Goal: Task Accomplishment & Management: Complete application form

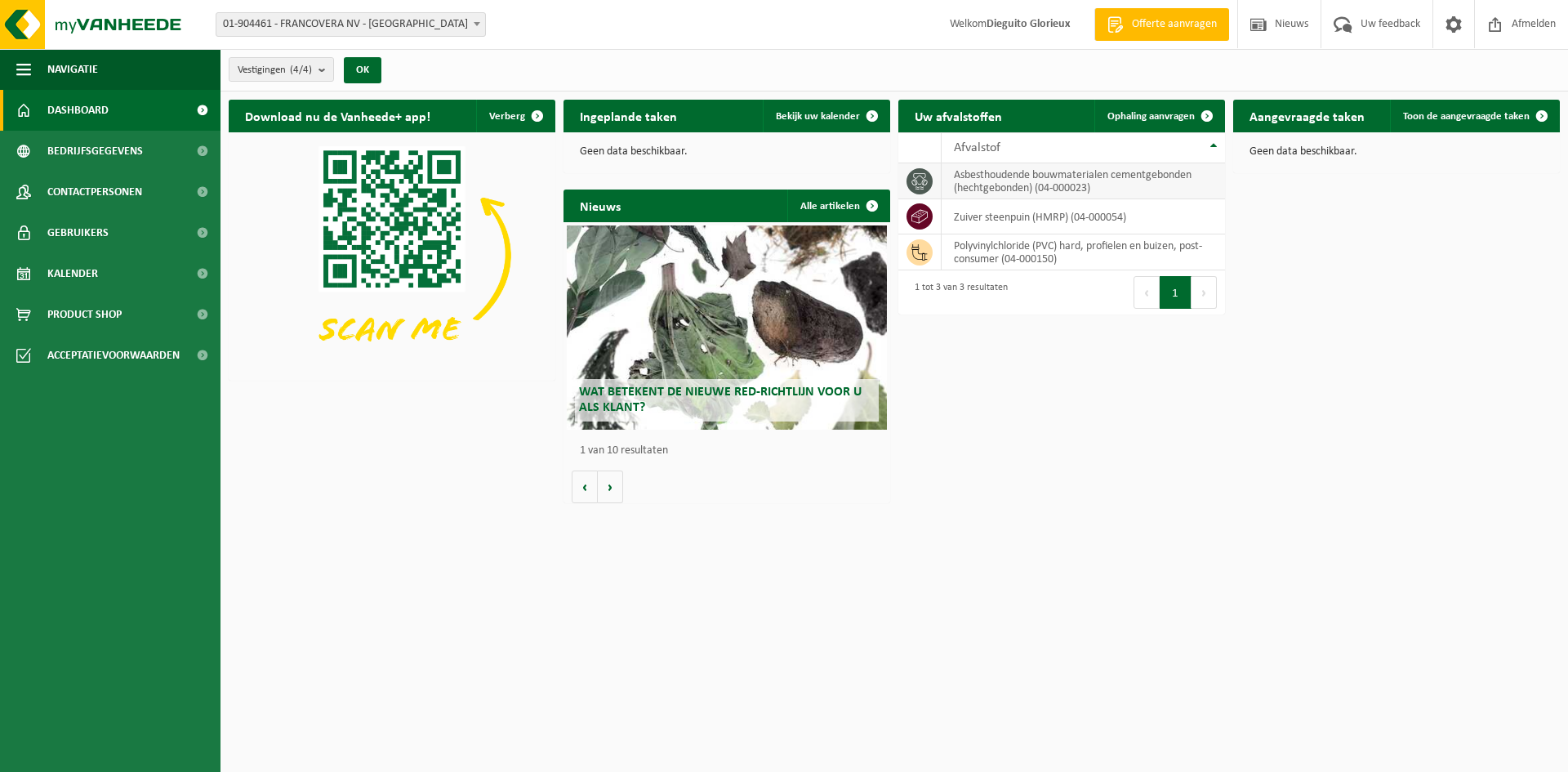
click at [992, 182] on td "asbesthoudende bouwmaterialen cementgebonden (hechtgebonden) (04-000023)" at bounding box center [1083, 181] width 283 height 36
click at [115, 117] on link "Dashboard" at bounding box center [110, 110] width 221 height 41
click at [812, 114] on span "Bekijk uw kalender" at bounding box center [817, 116] width 84 height 11
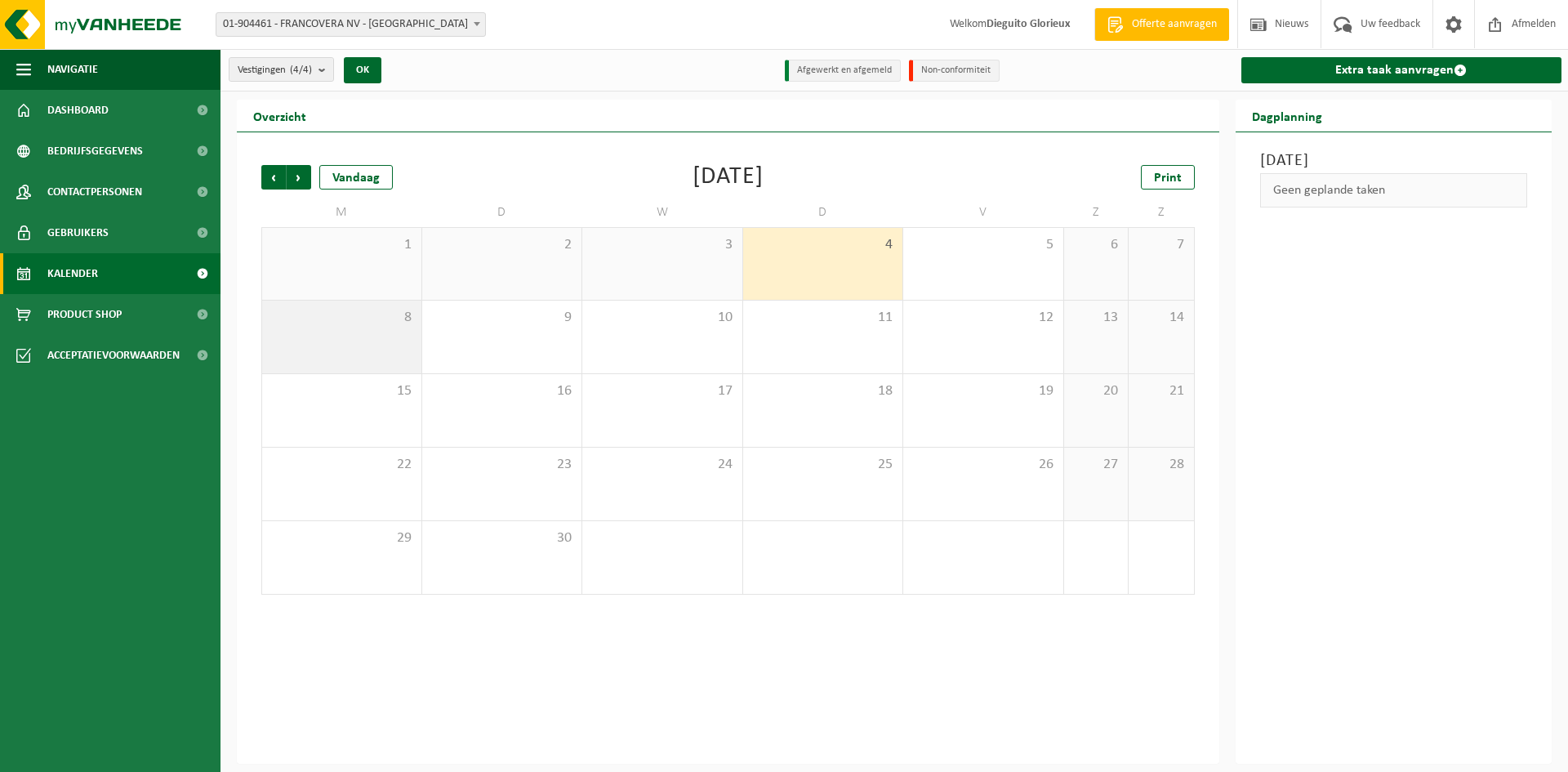
click at [372, 340] on div "8" at bounding box center [341, 337] width 159 height 72
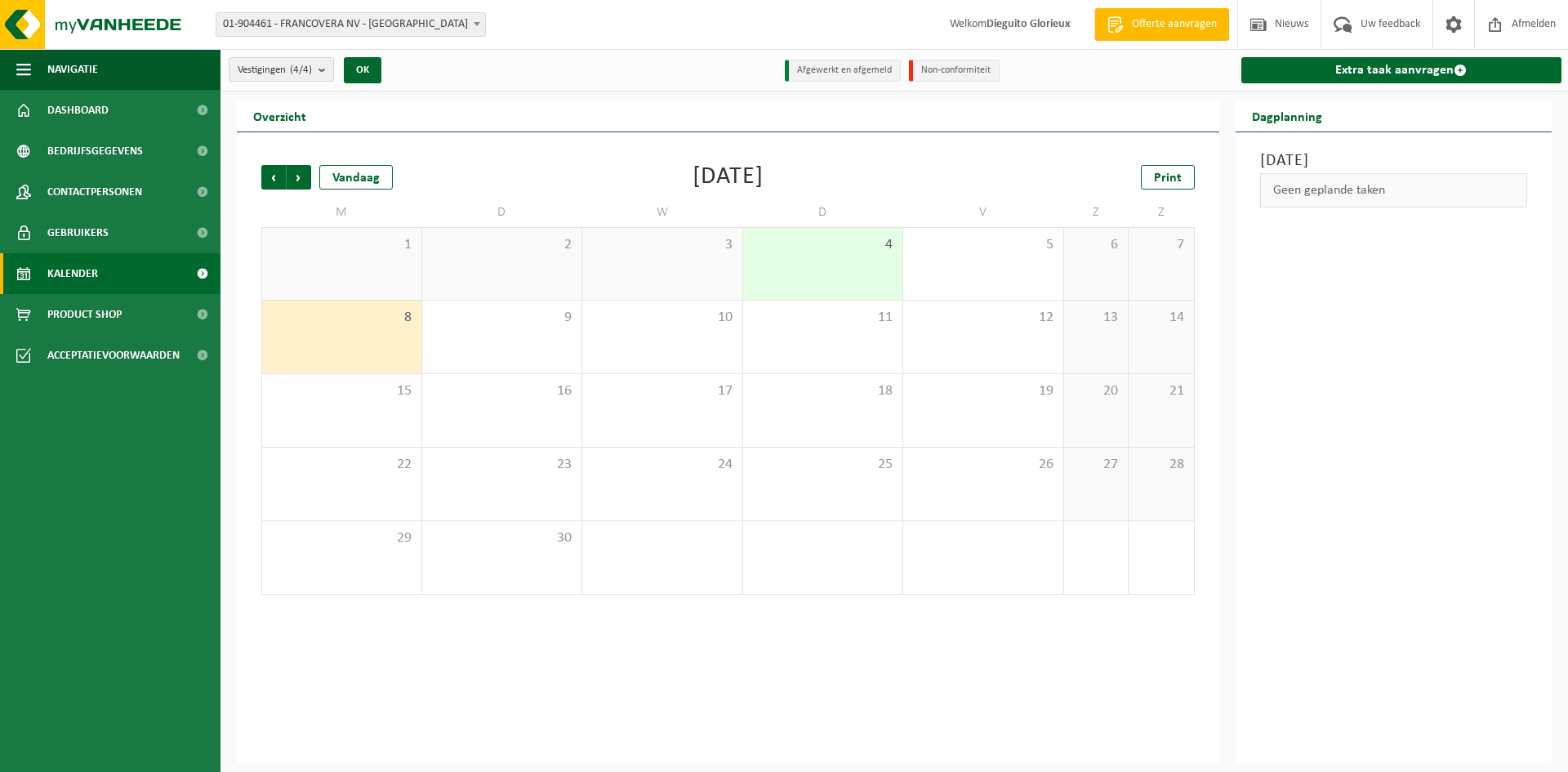
click at [372, 340] on div "8" at bounding box center [341, 337] width 159 height 72
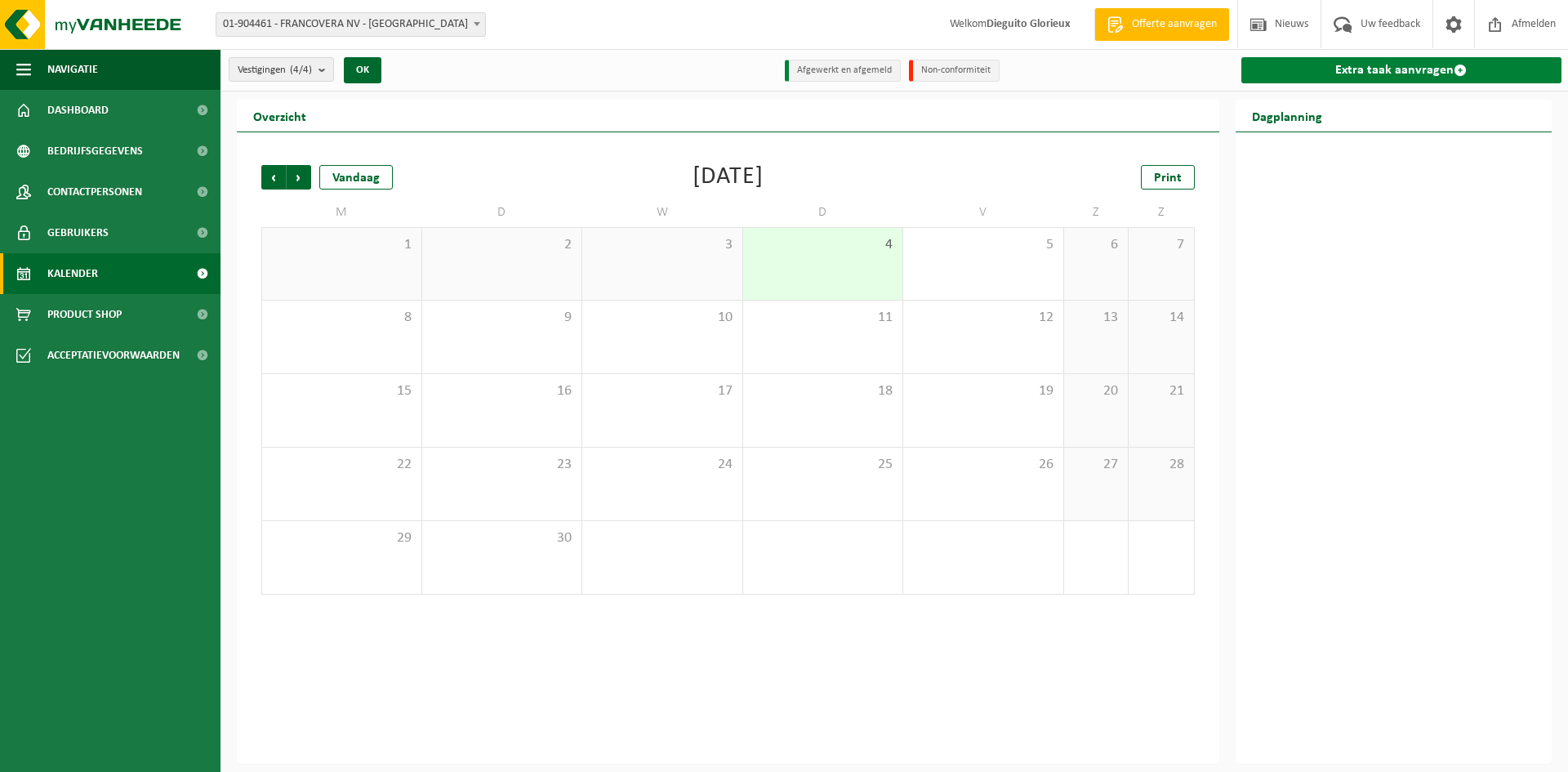
click at [1360, 67] on link "Extra taak aanvragen" at bounding box center [1402, 71] width 321 height 26
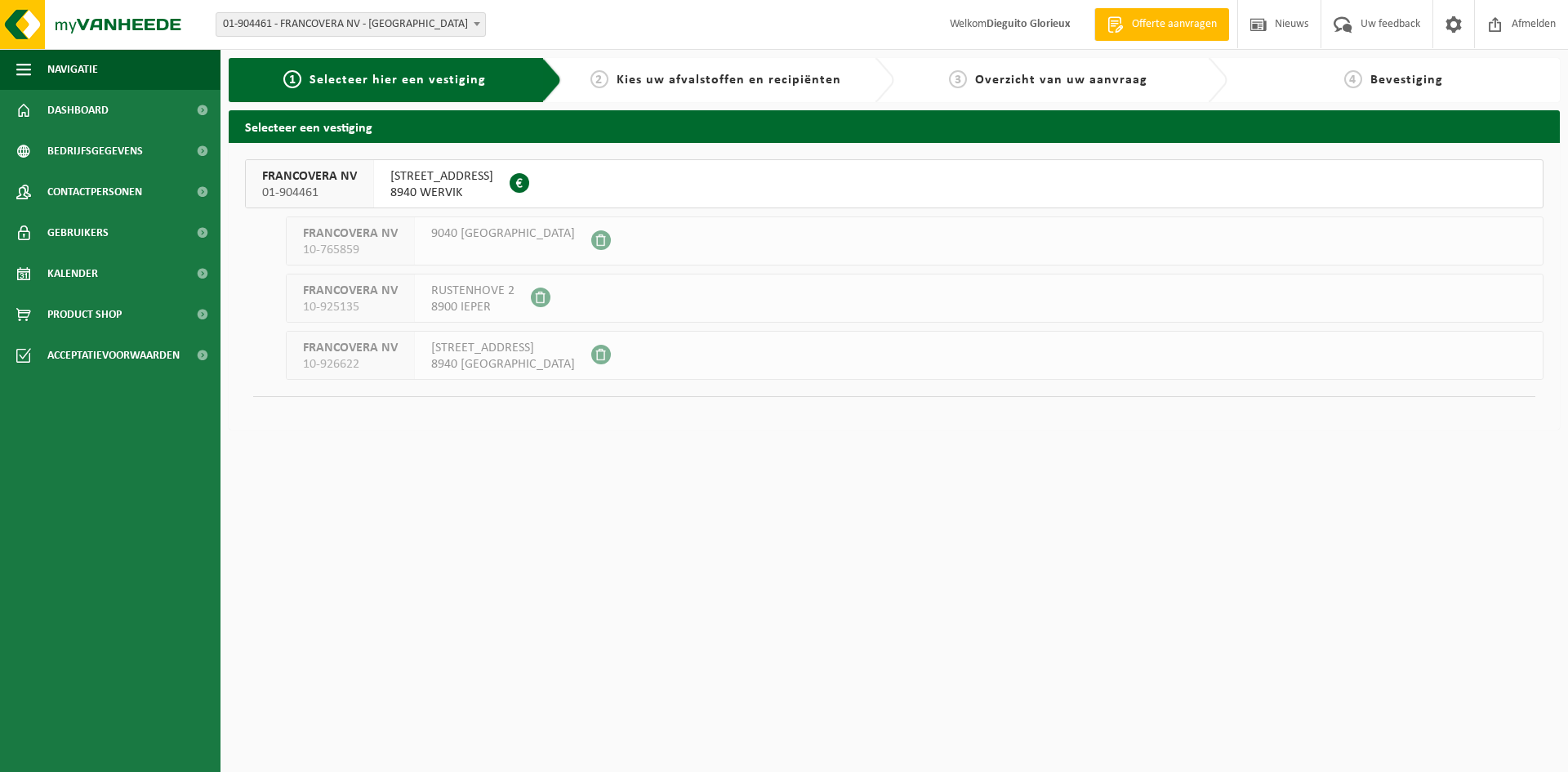
click at [424, 186] on span "8940 WERVIK" at bounding box center [441, 192] width 103 height 17
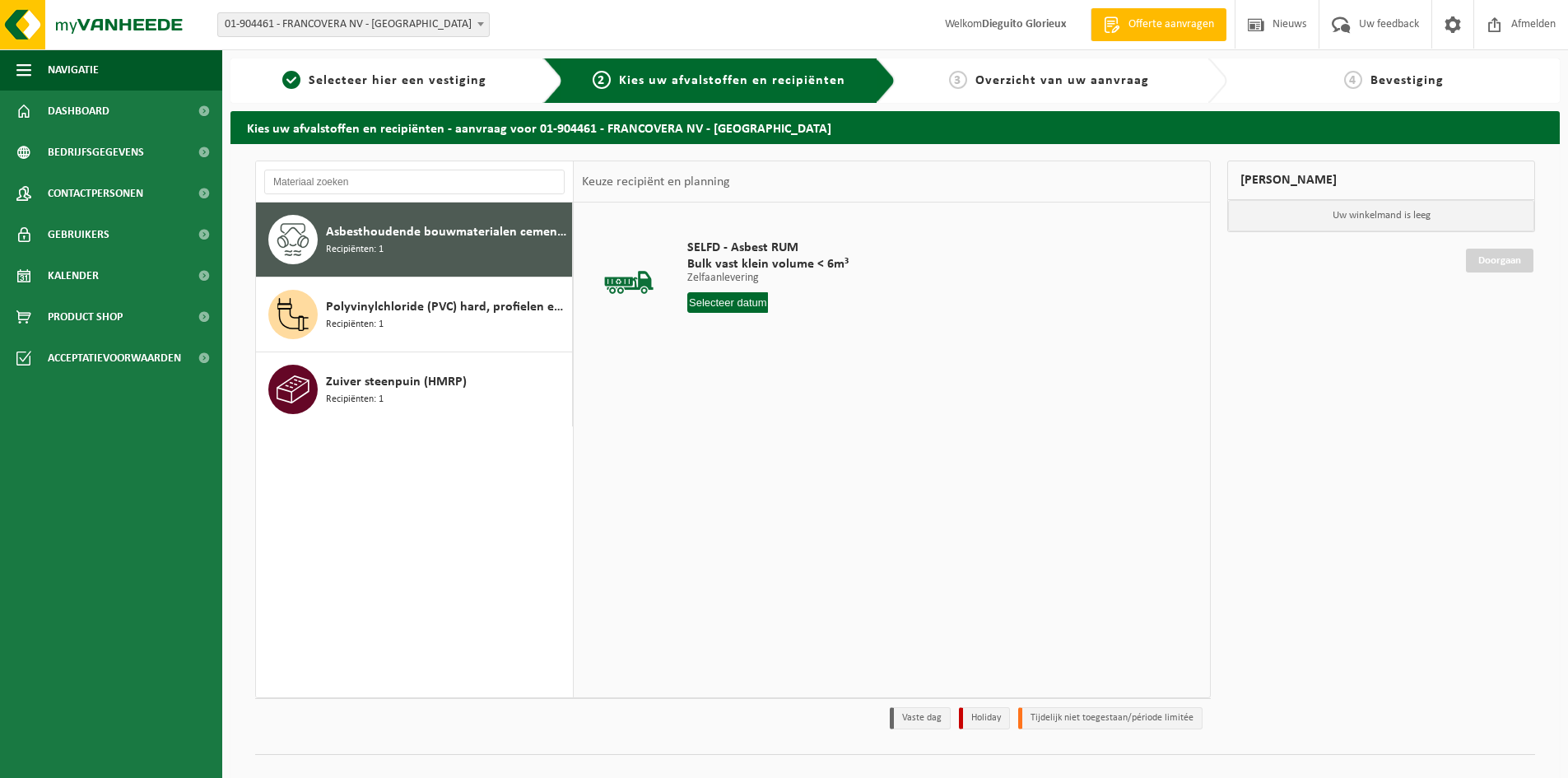
click at [416, 240] on span "Asbesthoudende bouwmaterialen cementgebonden (hechtgebonden)" at bounding box center [446, 232] width 242 height 20
click at [728, 305] on input "text" at bounding box center [728, 302] width 81 height 20
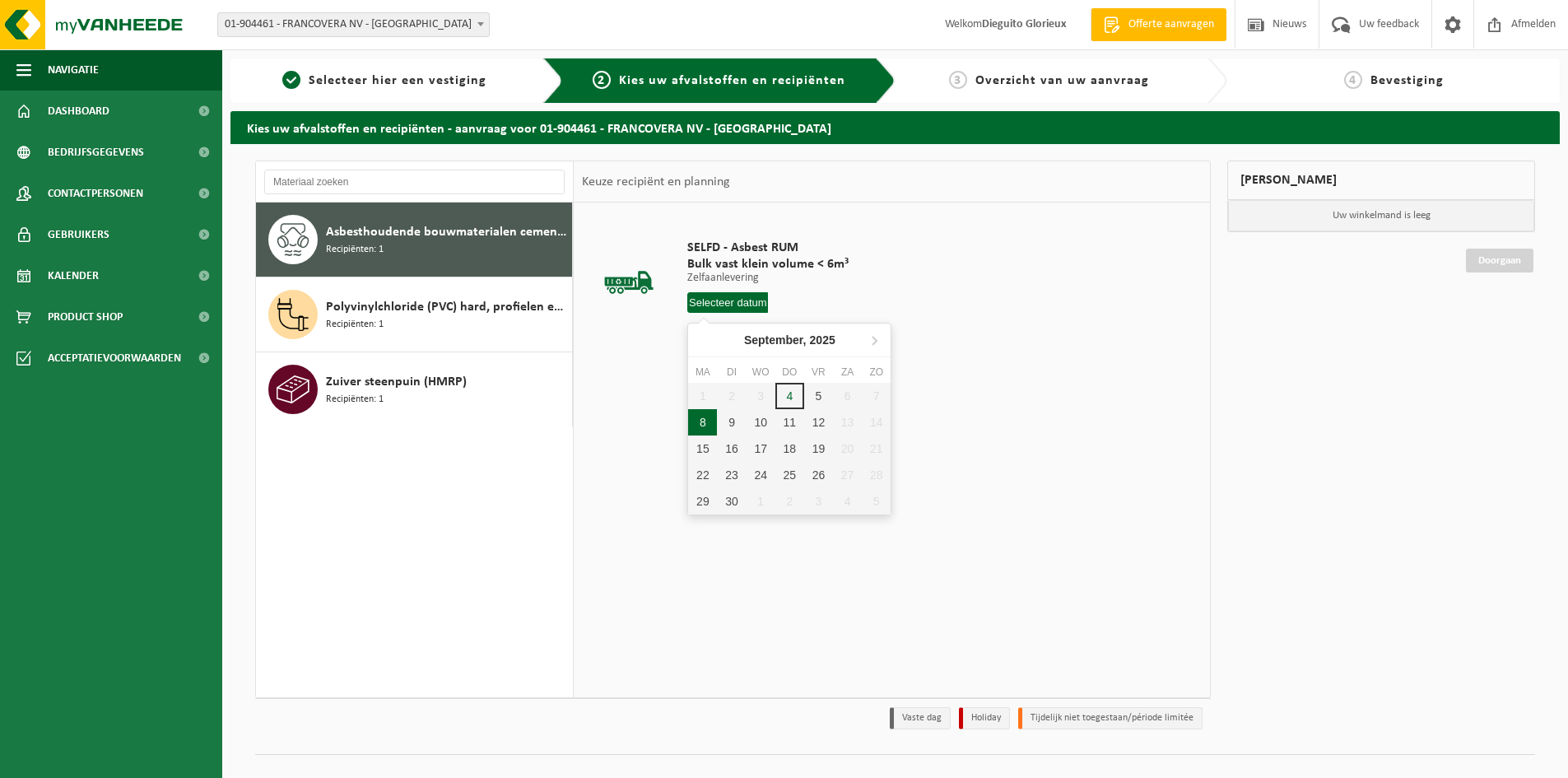
click at [703, 424] on div "8" at bounding box center [703, 422] width 28 height 27
type input "Van 2025-09-08"
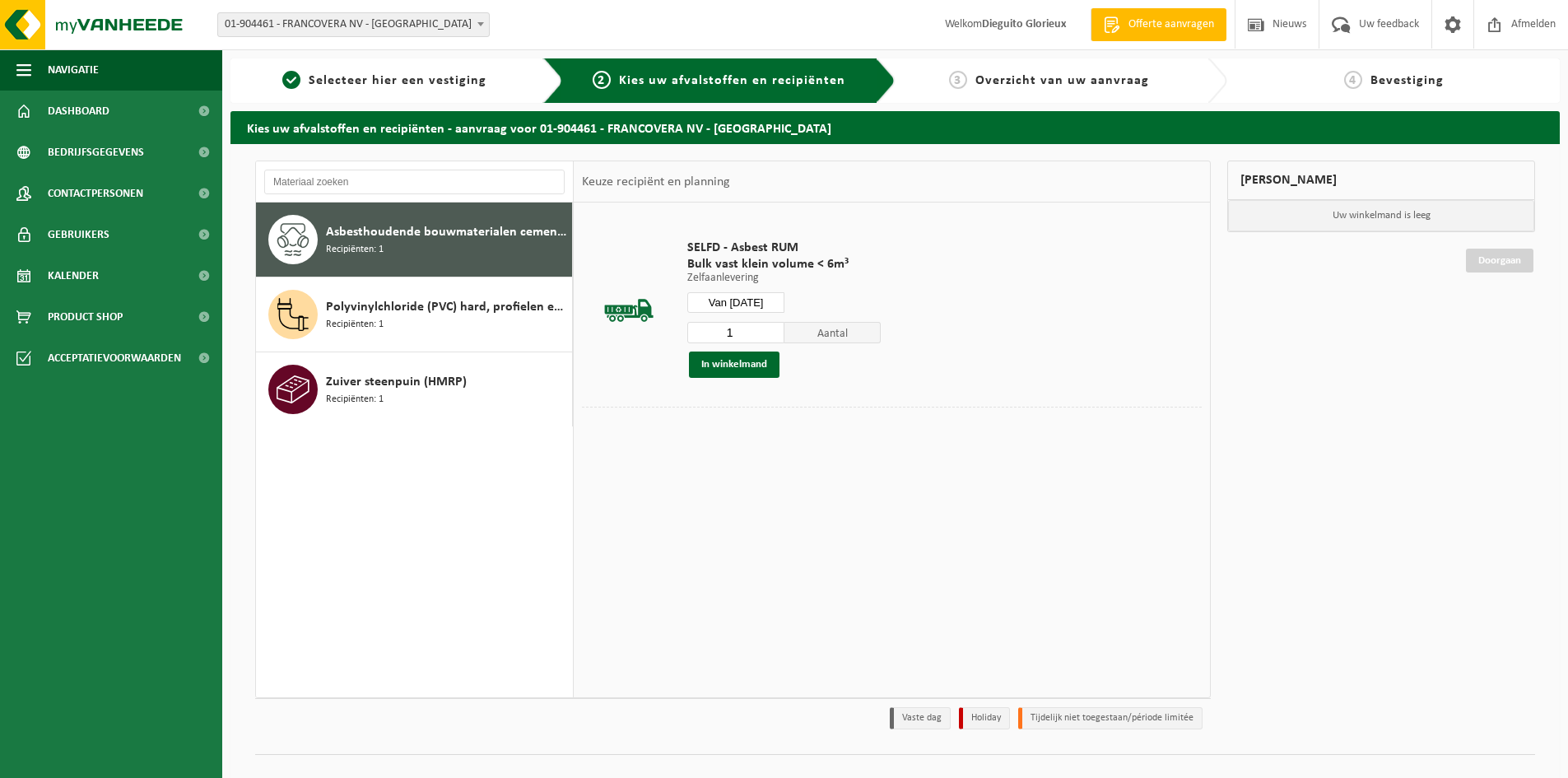
click at [744, 333] on input "1" at bounding box center [736, 333] width 97 height 21
type input "2"
click at [769, 329] on input "2" at bounding box center [736, 333] width 97 height 21
click at [787, 261] on span "Bulk vast klein volume < 6m³" at bounding box center [784, 264] width 193 height 17
click at [449, 317] on div "Polyvinylchloride (PVC) hard, profielen en buizen, post-consumer Recipiënten: 1" at bounding box center [446, 315] width 242 height 50
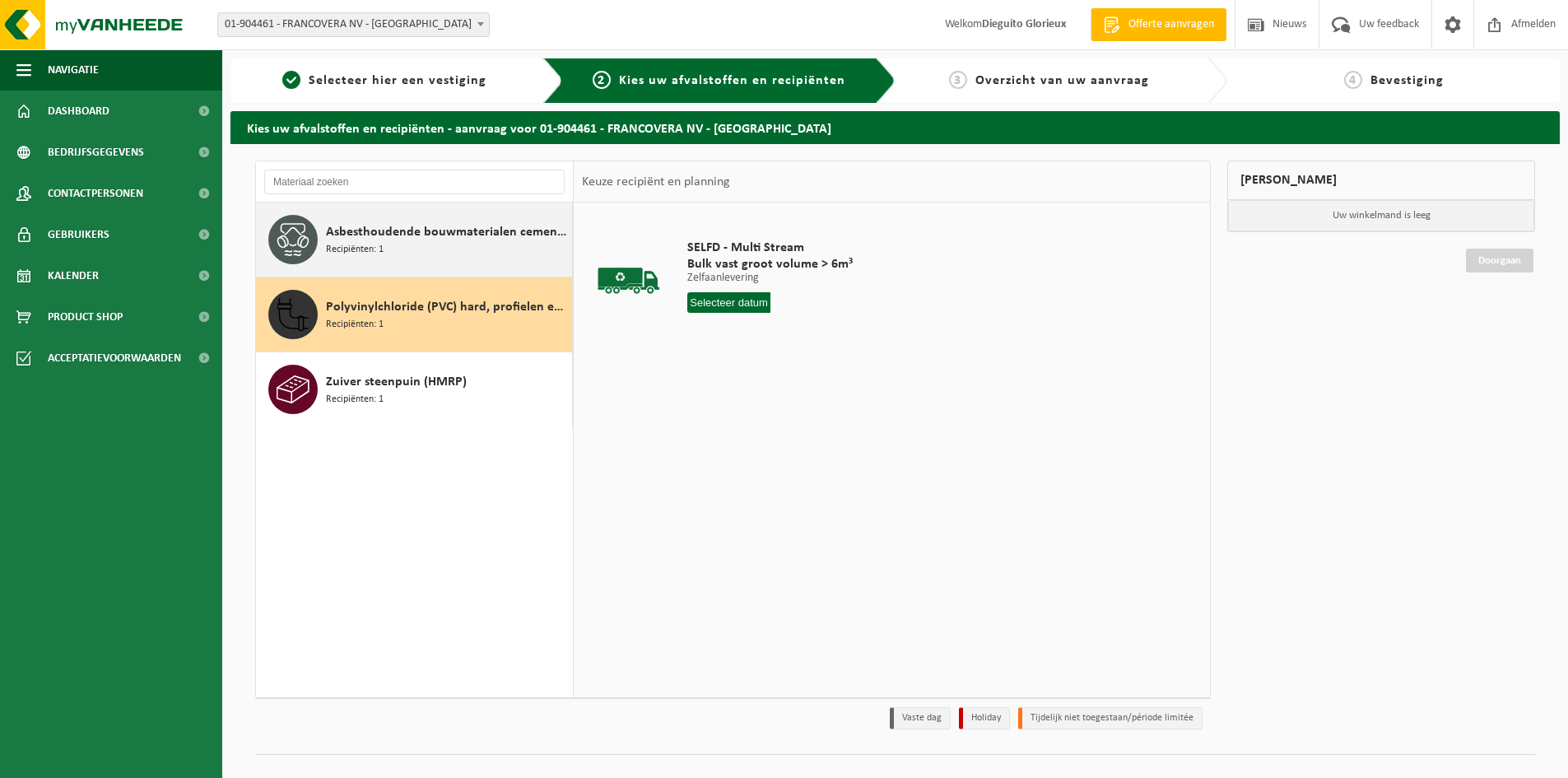
click at [431, 243] on div "Asbesthoudende bouwmaterialen cementgebonden (hechtgebonden) Recipiënten: 1" at bounding box center [446, 240] width 242 height 50
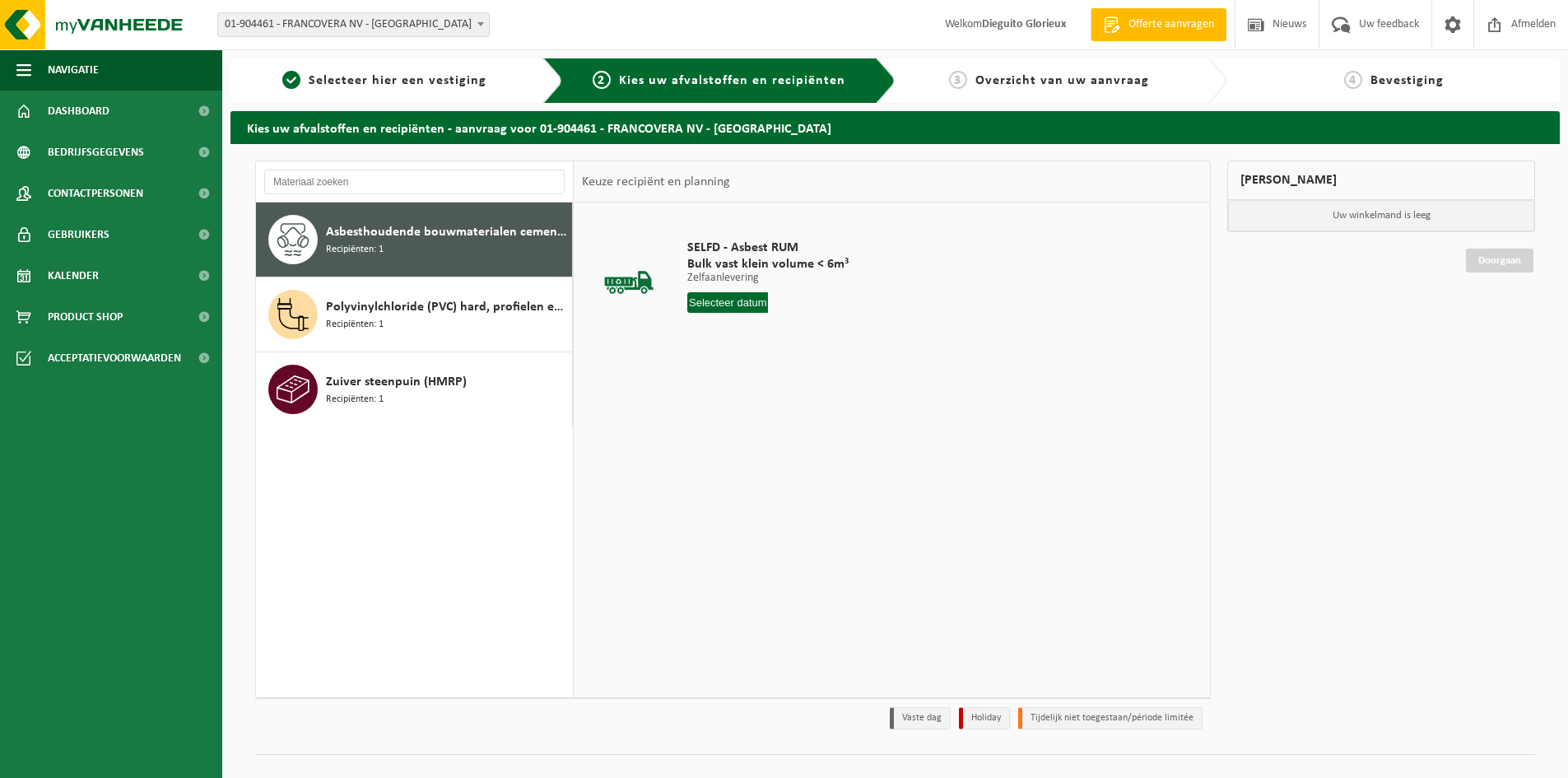
click at [470, 232] on span "Asbesthoudende bouwmaterialen cementgebonden (hechtgebonden)" at bounding box center [446, 232] width 242 height 20
drag, startPoint x: 470, startPoint y: 232, endPoint x: 1007, endPoint y: 333, distance: 546.4
click at [1033, 342] on td "SELFD - Asbest RUM Bulk vast klein volume < 6m³ Zelfaanlevering Zelfaanlevering…" at bounding box center [938, 280] width 527 height 139
click at [414, 83] on span "Selecteer hier een vestiging" at bounding box center [398, 80] width 178 height 13
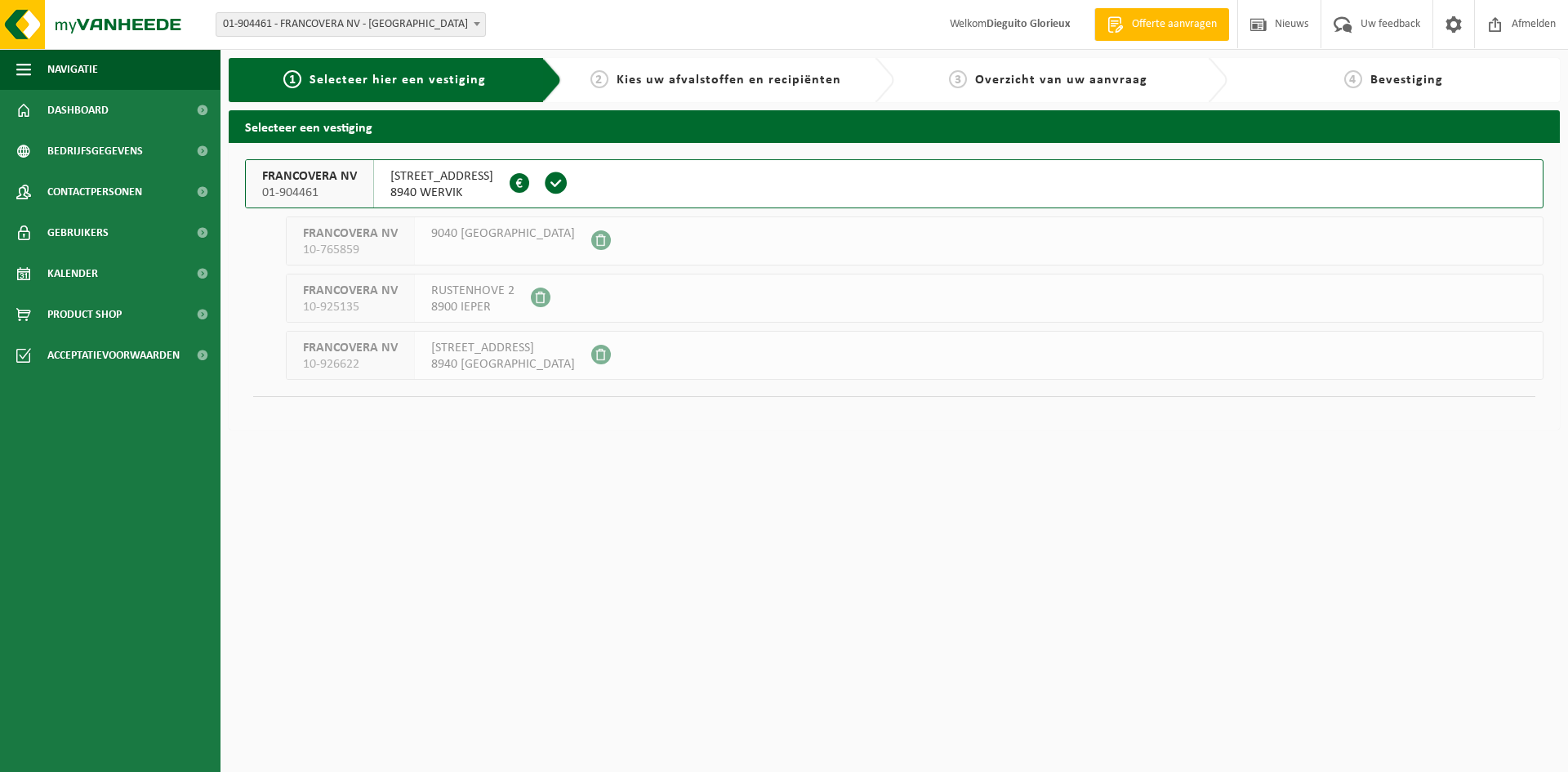
click at [376, 358] on span "10-926622" at bounding box center [349, 364] width 94 height 17
click at [432, 181] on span "[STREET_ADDRESS]" at bounding box center [441, 176] width 103 height 17
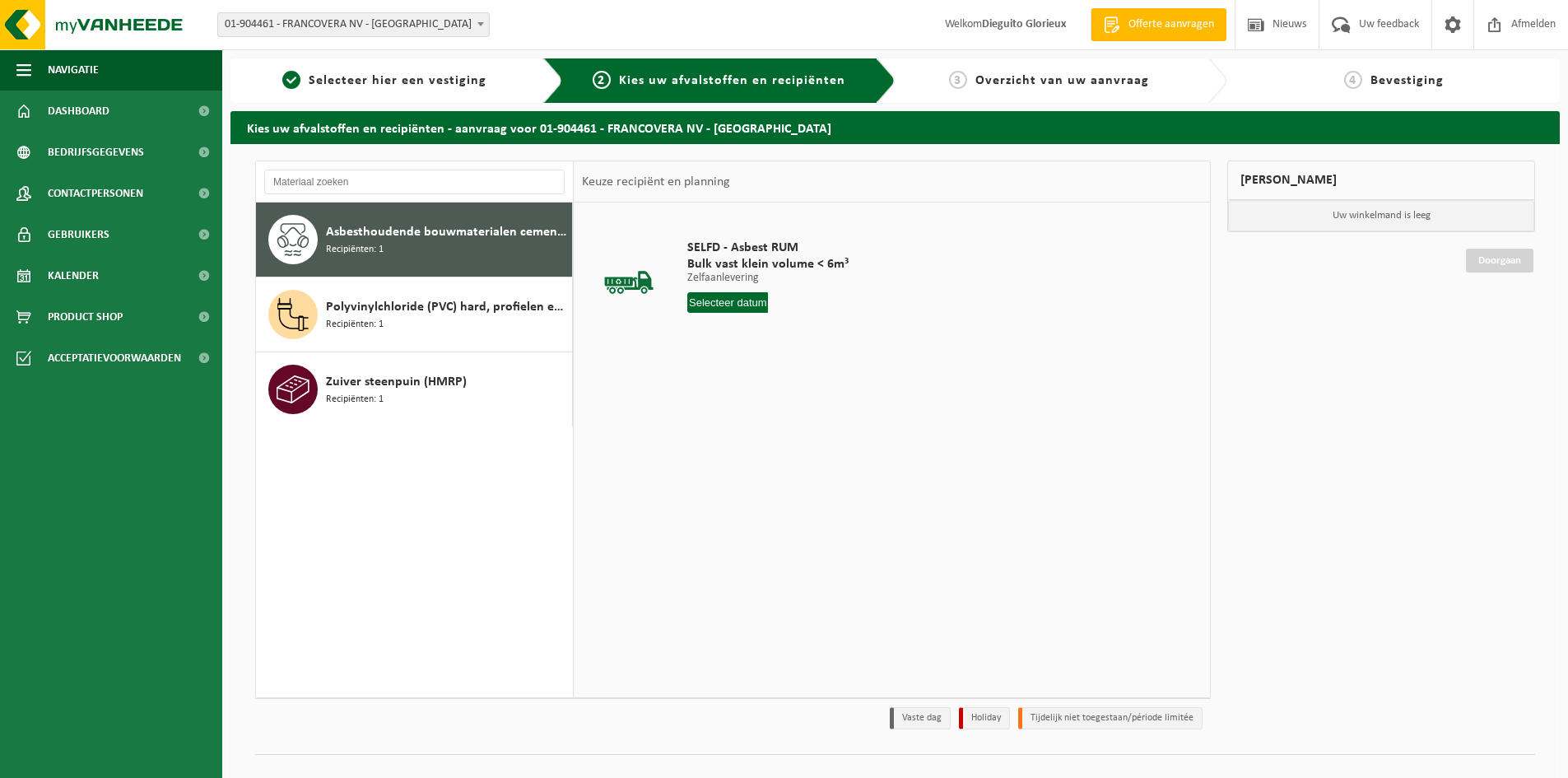
click at [507, 245] on div "Asbesthoudende bouwmaterialen cementgebonden (hechtgebonden) Recipiënten: 1" at bounding box center [446, 240] width 242 height 50
click at [729, 303] on input "text" at bounding box center [728, 302] width 81 height 20
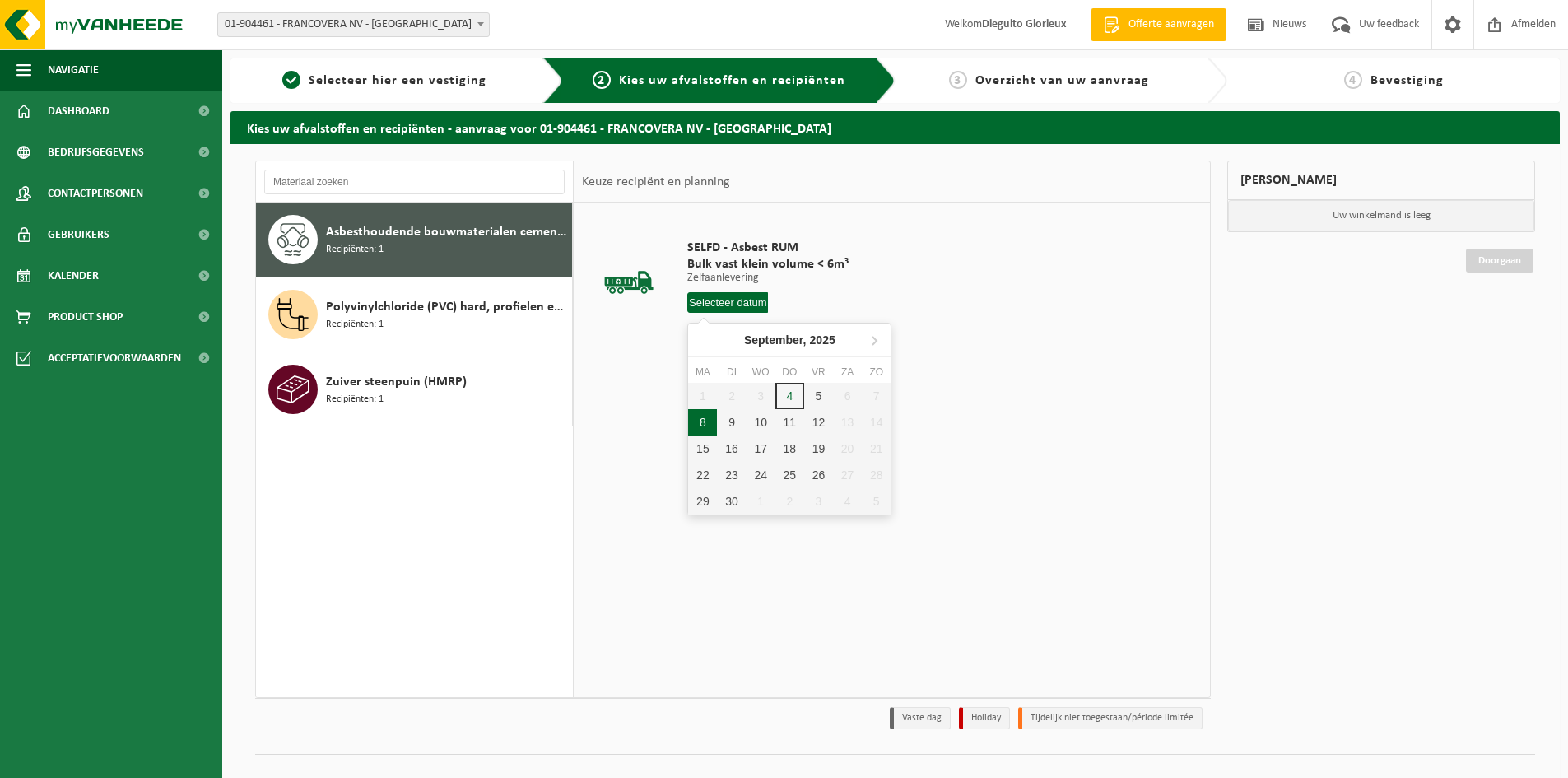
click at [704, 428] on div "8" at bounding box center [703, 422] width 28 height 27
type input "Van 2025-09-08"
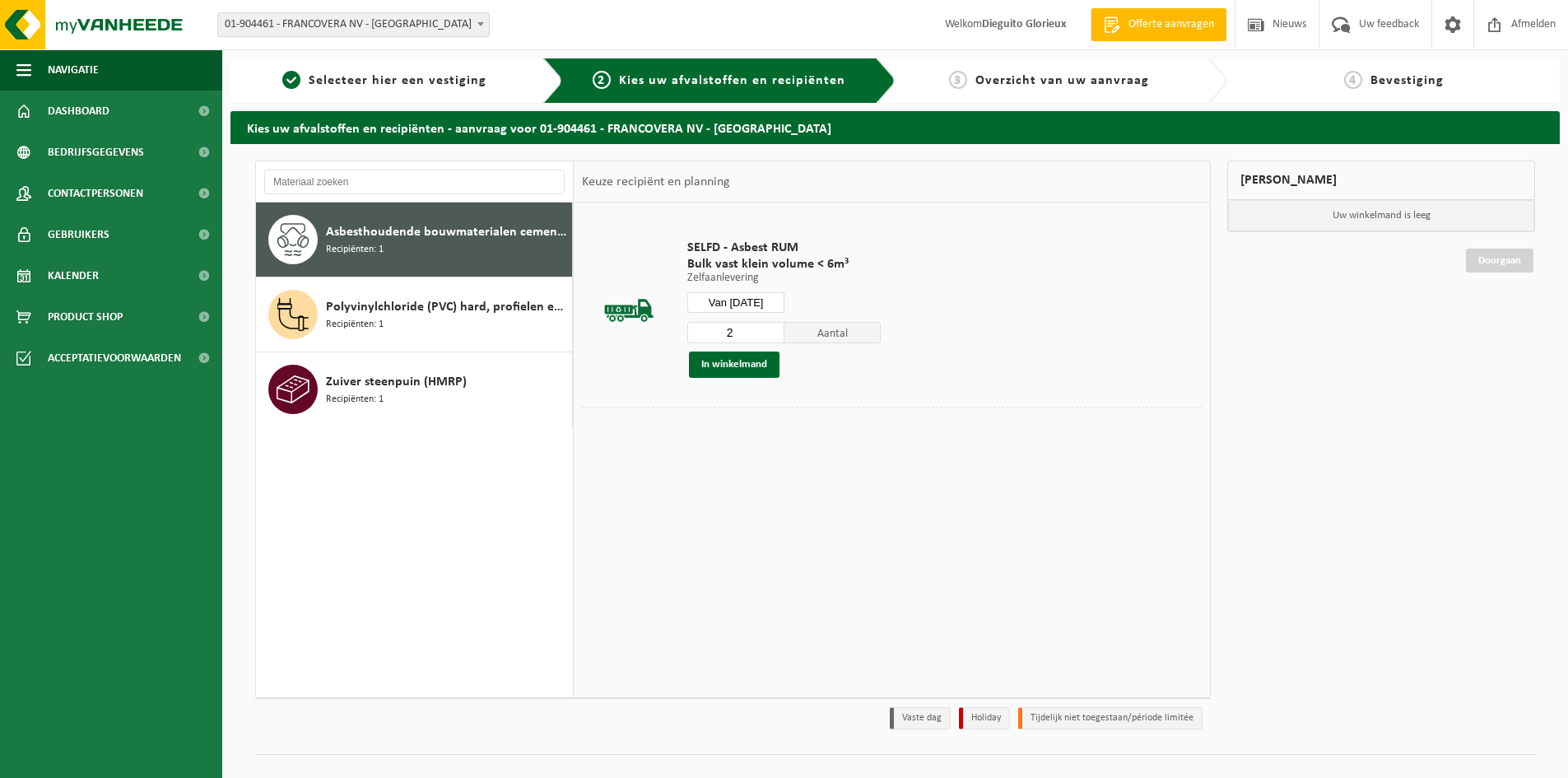
type input "2"
click at [771, 326] on input "2" at bounding box center [736, 333] width 97 height 21
click at [751, 362] on button "In winkelmand" at bounding box center [735, 365] width 91 height 27
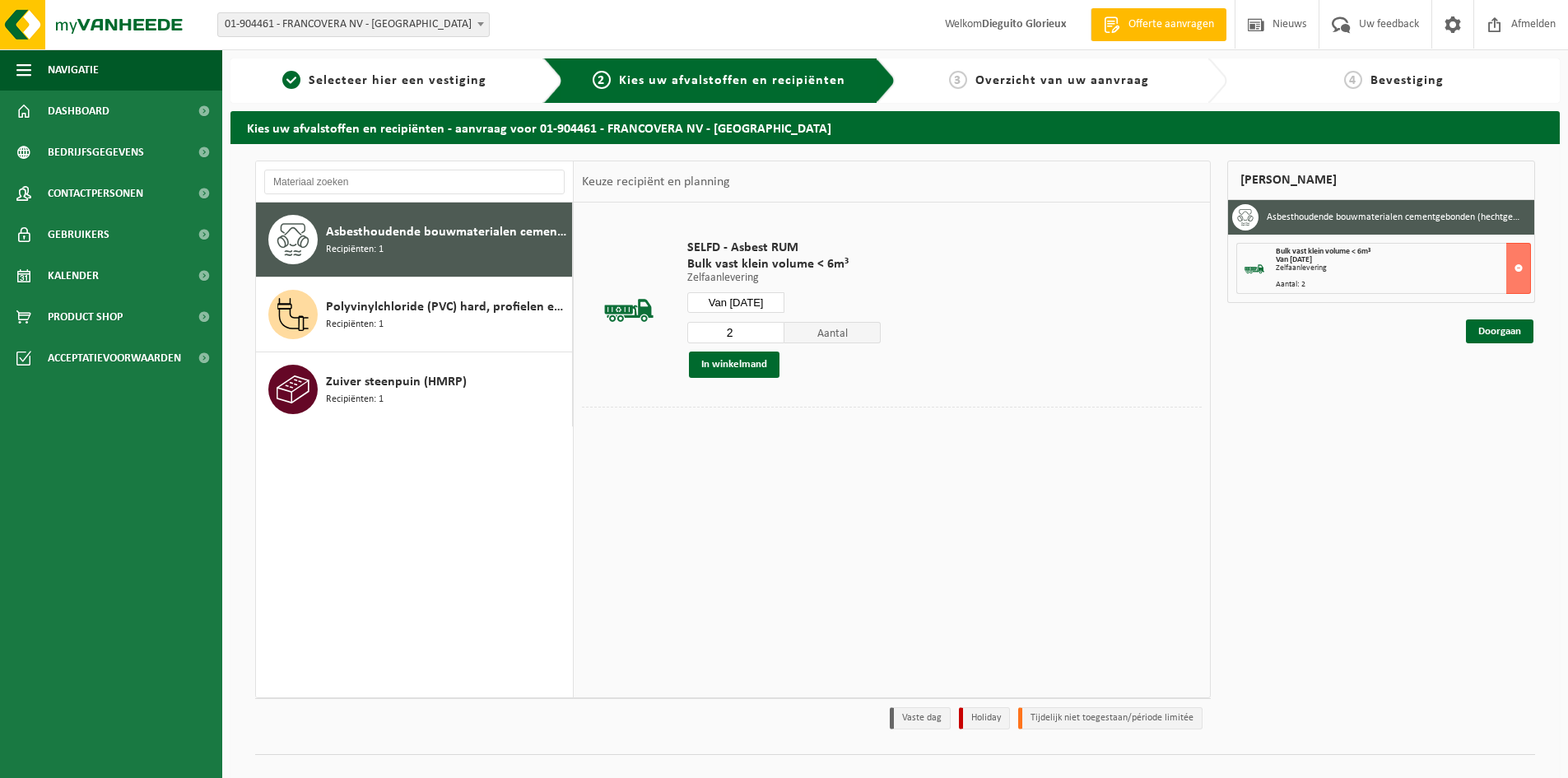
drag, startPoint x: 447, startPoint y: 223, endPoint x: 397, endPoint y: 250, distance: 56.8
click at [397, 250] on div "Asbesthoudende bouwmaterialen cementgebonden (hechtgebonden) Recipiënten: 1" at bounding box center [446, 240] width 242 height 50
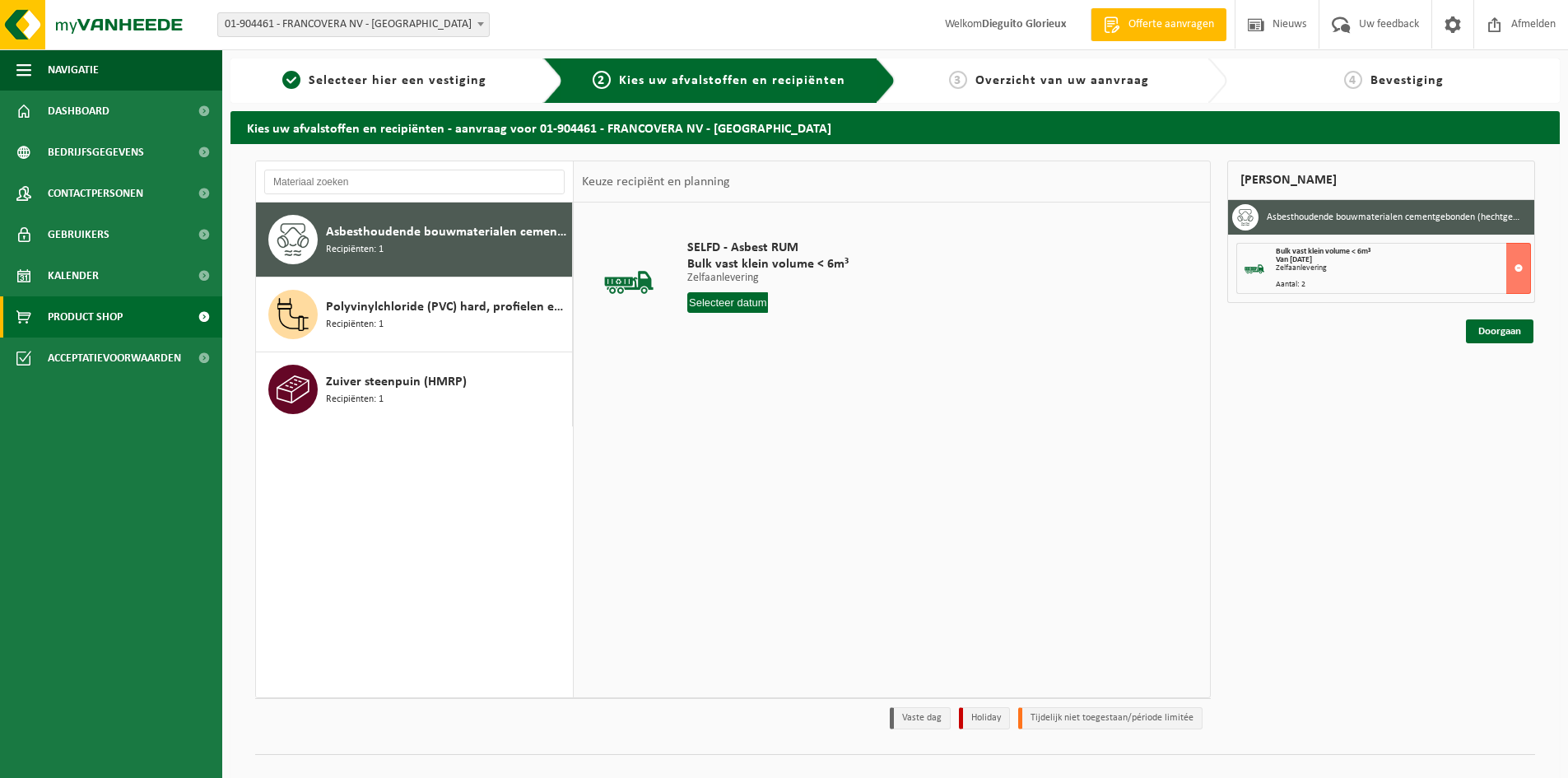
click at [97, 314] on span "Product Shop" at bounding box center [85, 317] width 75 height 41
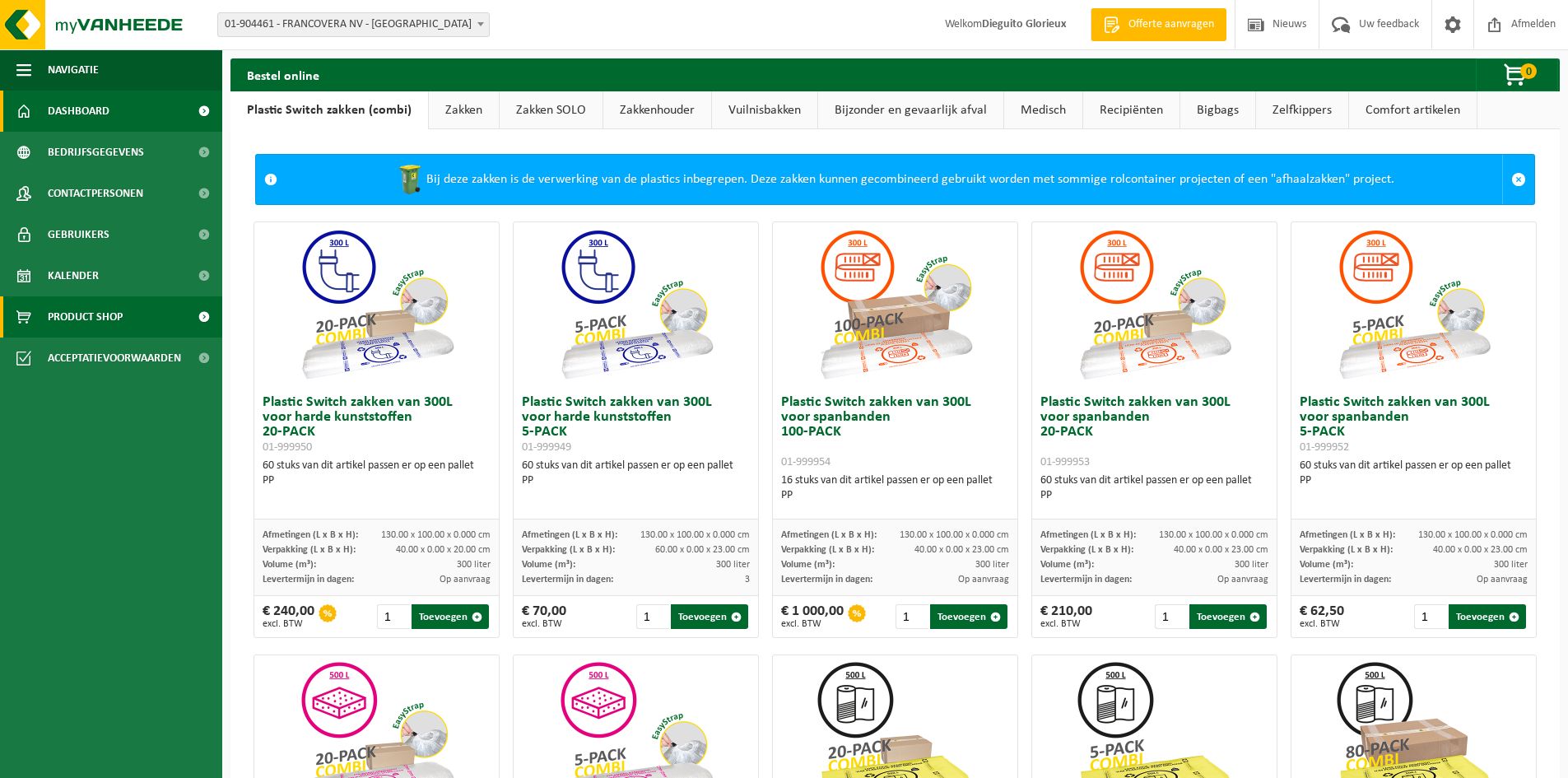
click at [100, 112] on span "Dashboard" at bounding box center [78, 111] width 61 height 41
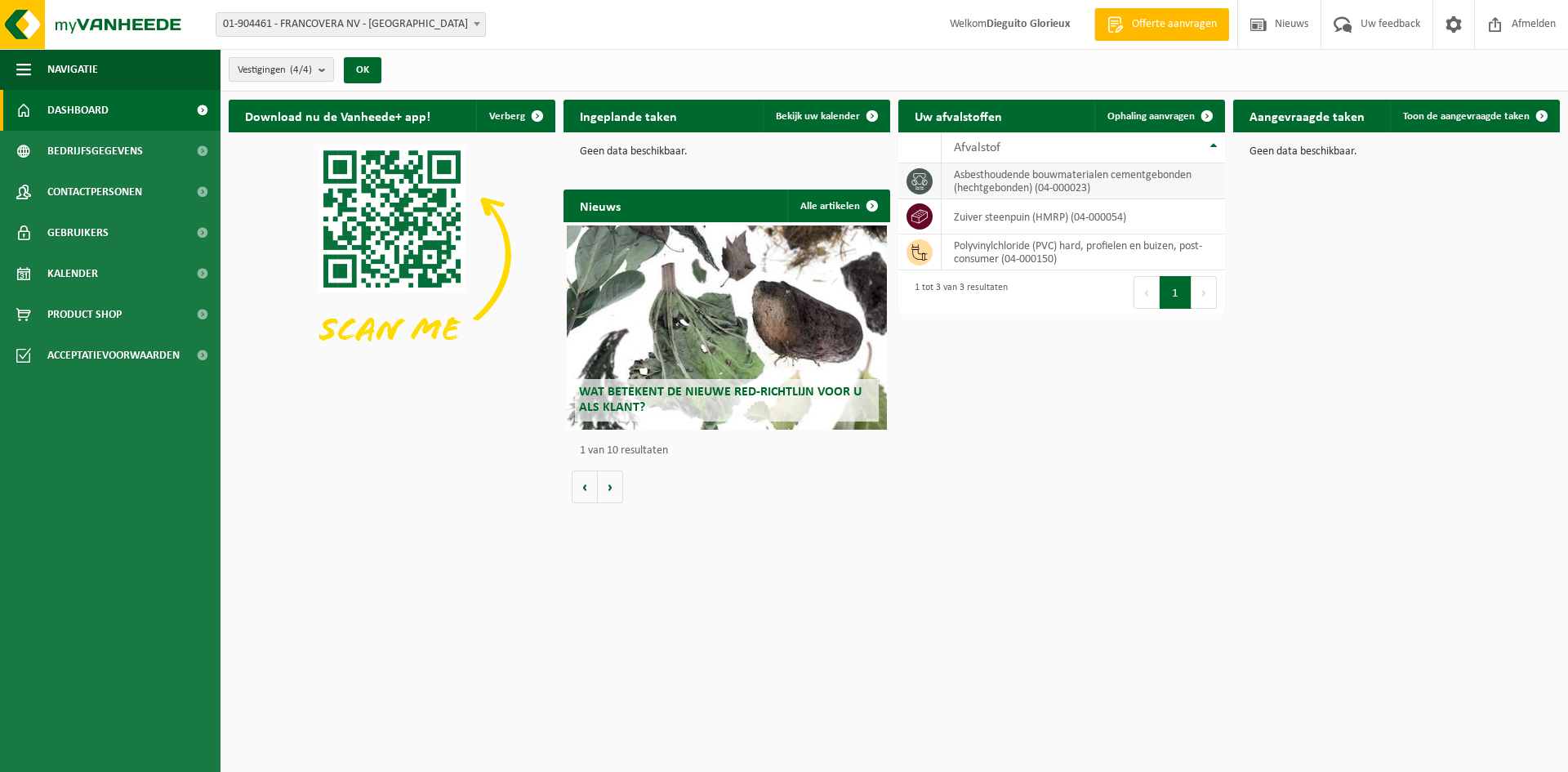
click at [1060, 187] on td "asbesthoudende bouwmaterialen cementgebonden (hechtgebonden) (04-000023)" at bounding box center [1083, 181] width 283 height 36
click at [1461, 117] on span "Toon de aangevraagde taken" at bounding box center [1466, 116] width 126 height 11
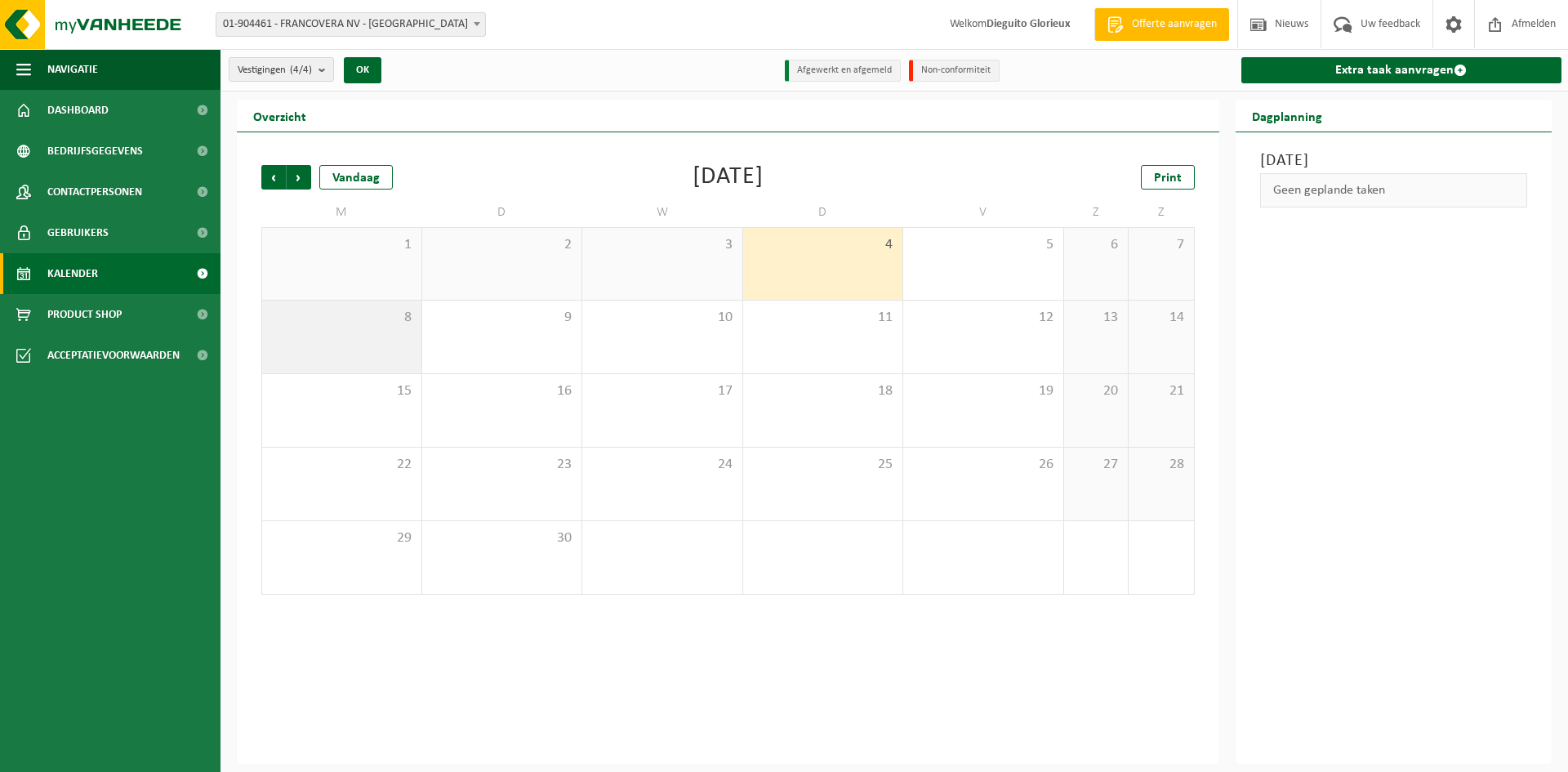
click at [349, 345] on div "8" at bounding box center [341, 337] width 159 height 72
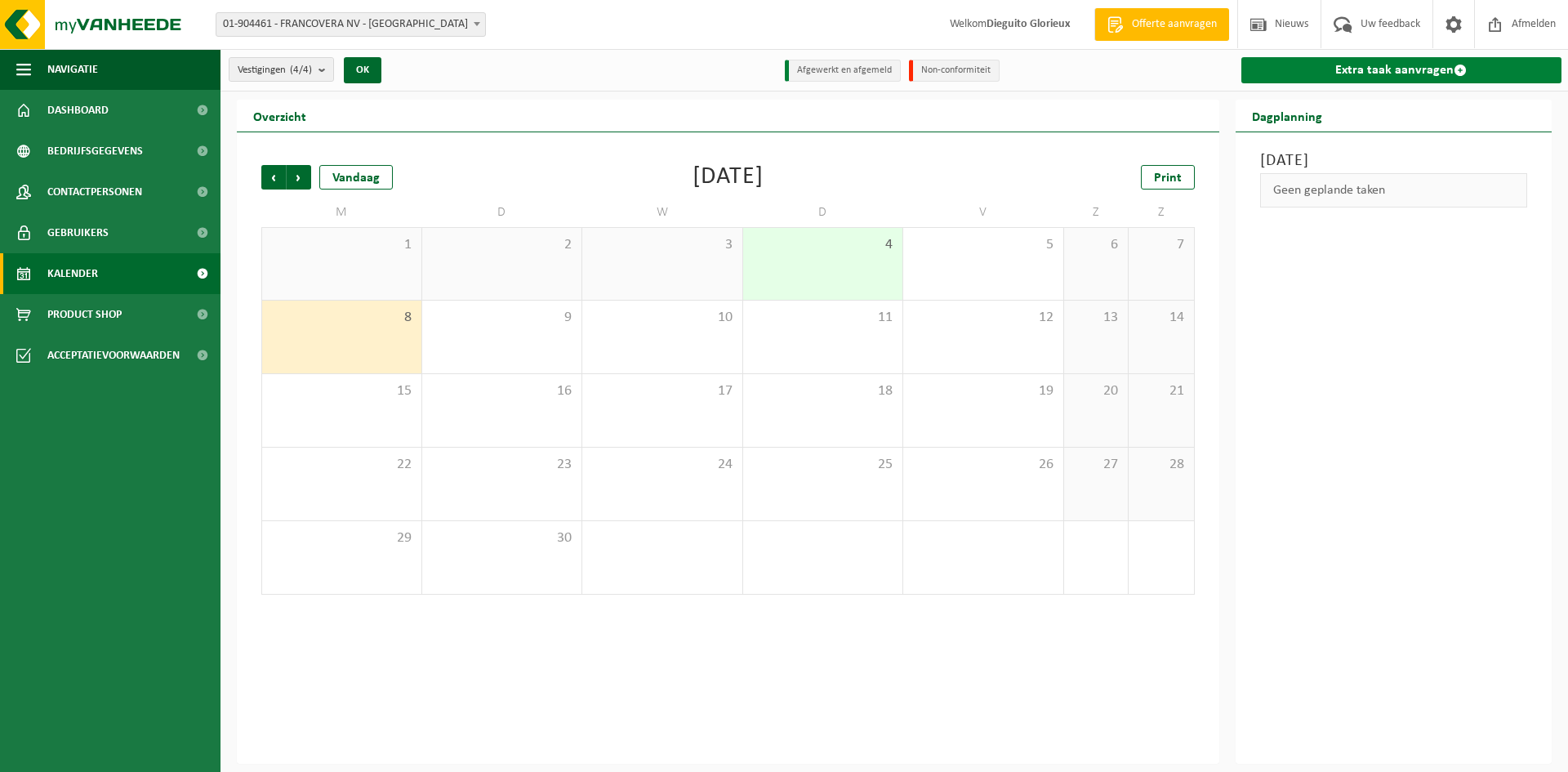
click at [1354, 71] on link "Extra taak aanvragen" at bounding box center [1402, 71] width 321 height 26
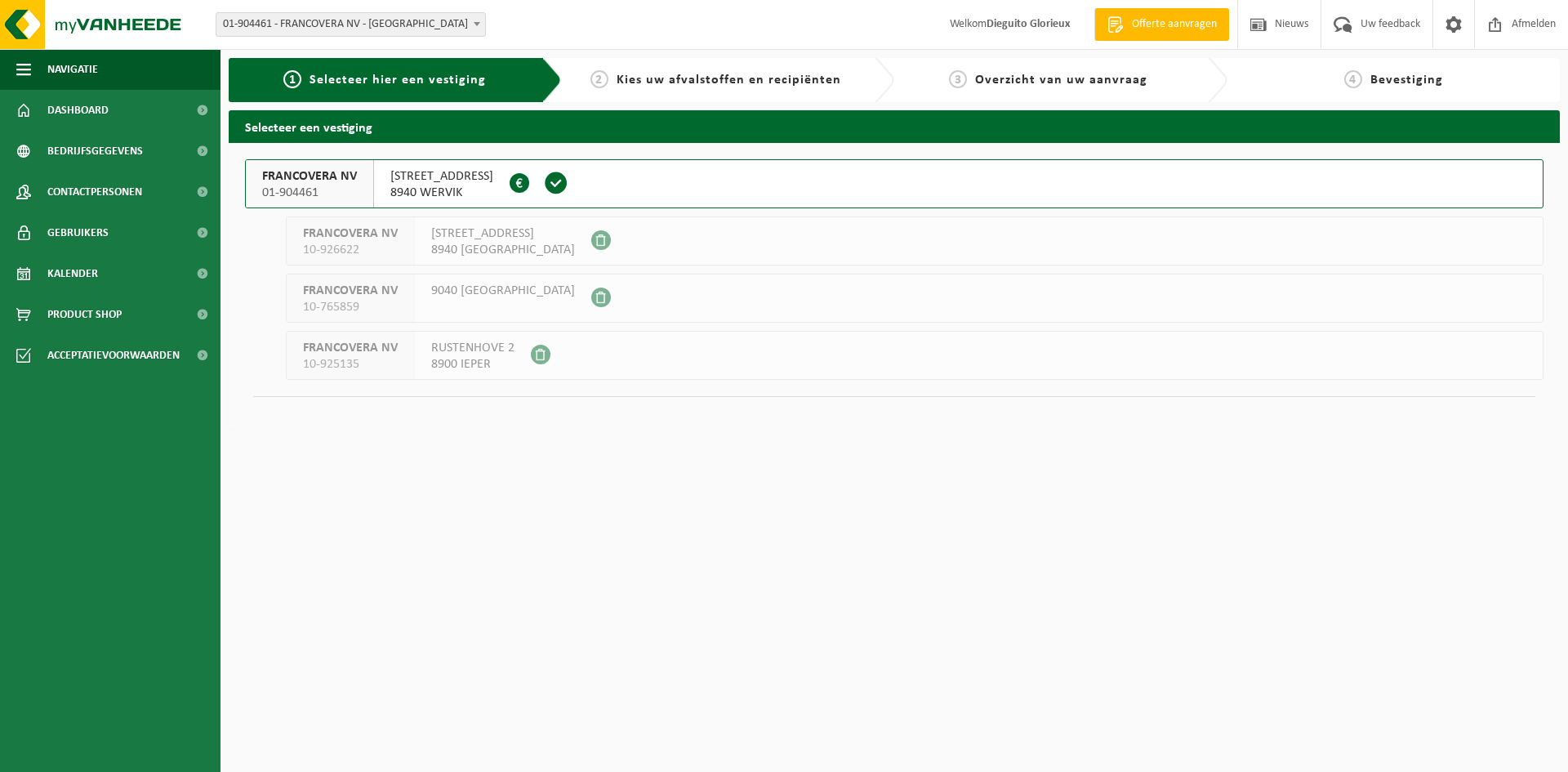
click at [474, 186] on div "HOOGWEG 46 8940 WERVIK 0439.243.912" at bounding box center [442, 184] width 136 height 48
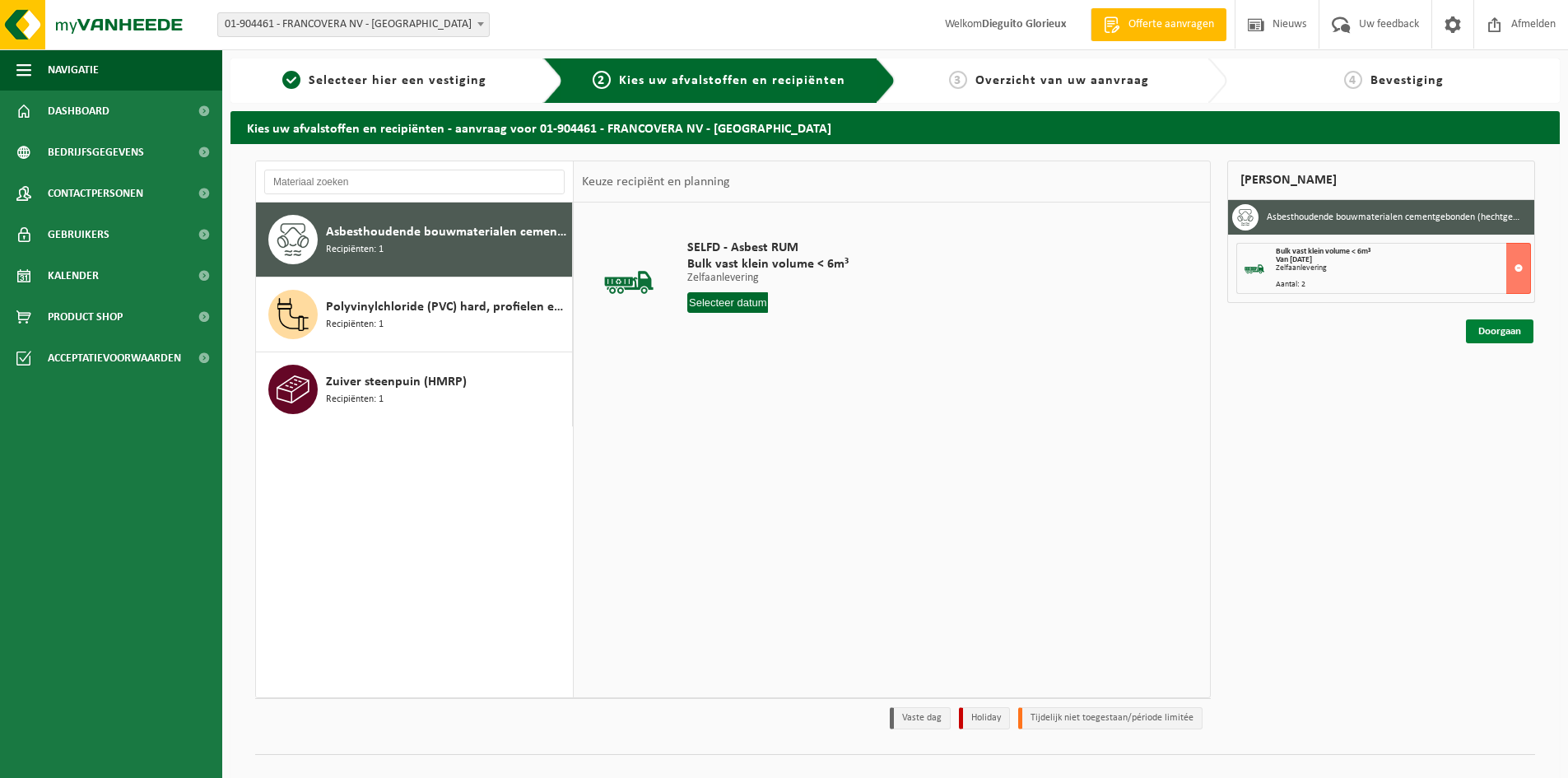
click at [1508, 336] on link "Doorgaan" at bounding box center [1500, 331] width 68 height 24
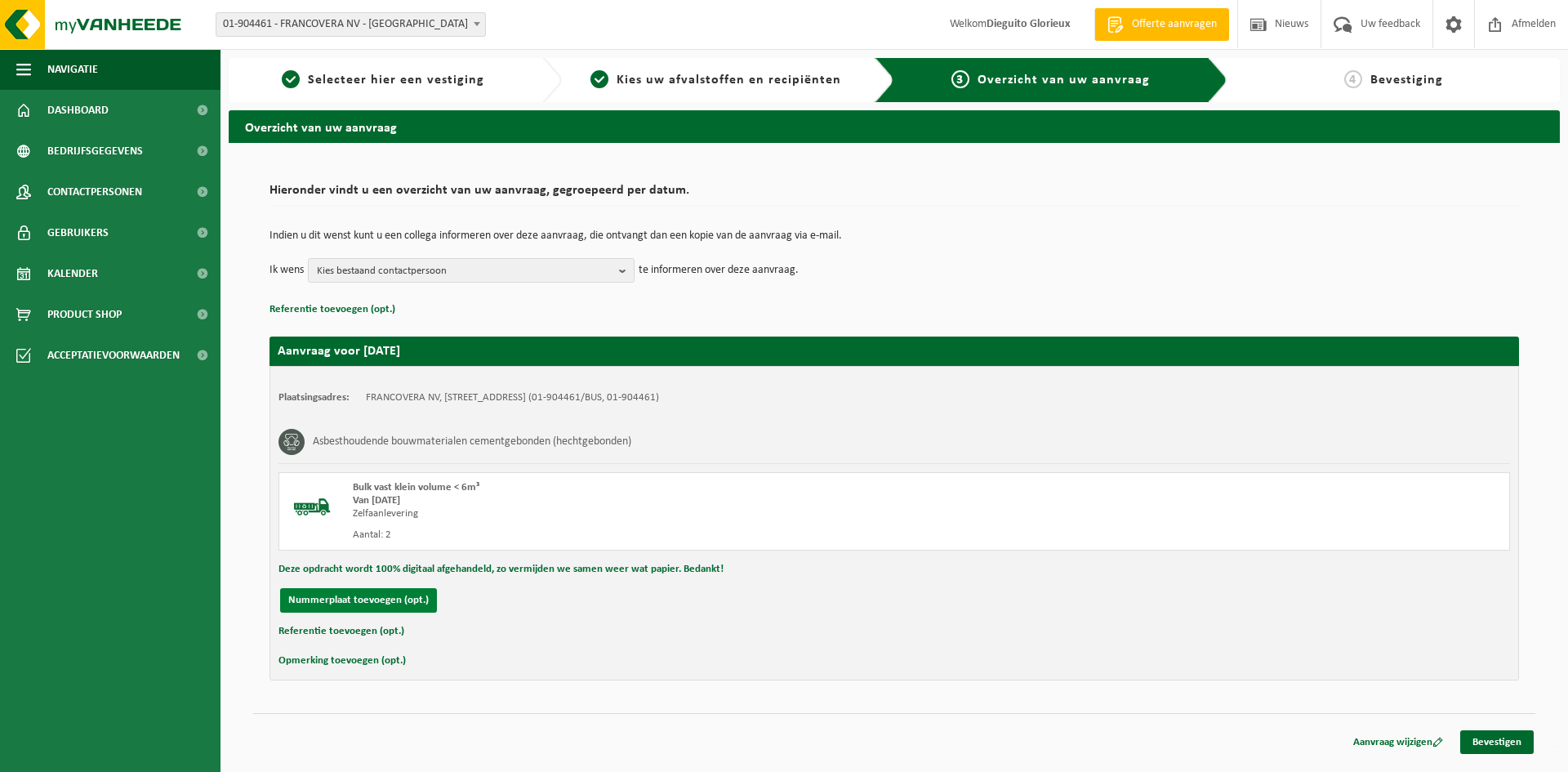
click at [372, 597] on button "Nummerplaat toevoegen (opt.)" at bounding box center [358, 600] width 157 height 25
click at [412, 602] on input "text" at bounding box center [536, 600] width 367 height 25
type input "1 BWF 076"
click at [761, 663] on div "Opmerking toevoegen (opt.)" at bounding box center [895, 661] width 1232 height 21
click at [295, 596] on button "Annuleren" at bounding box center [311, 600] width 64 height 25
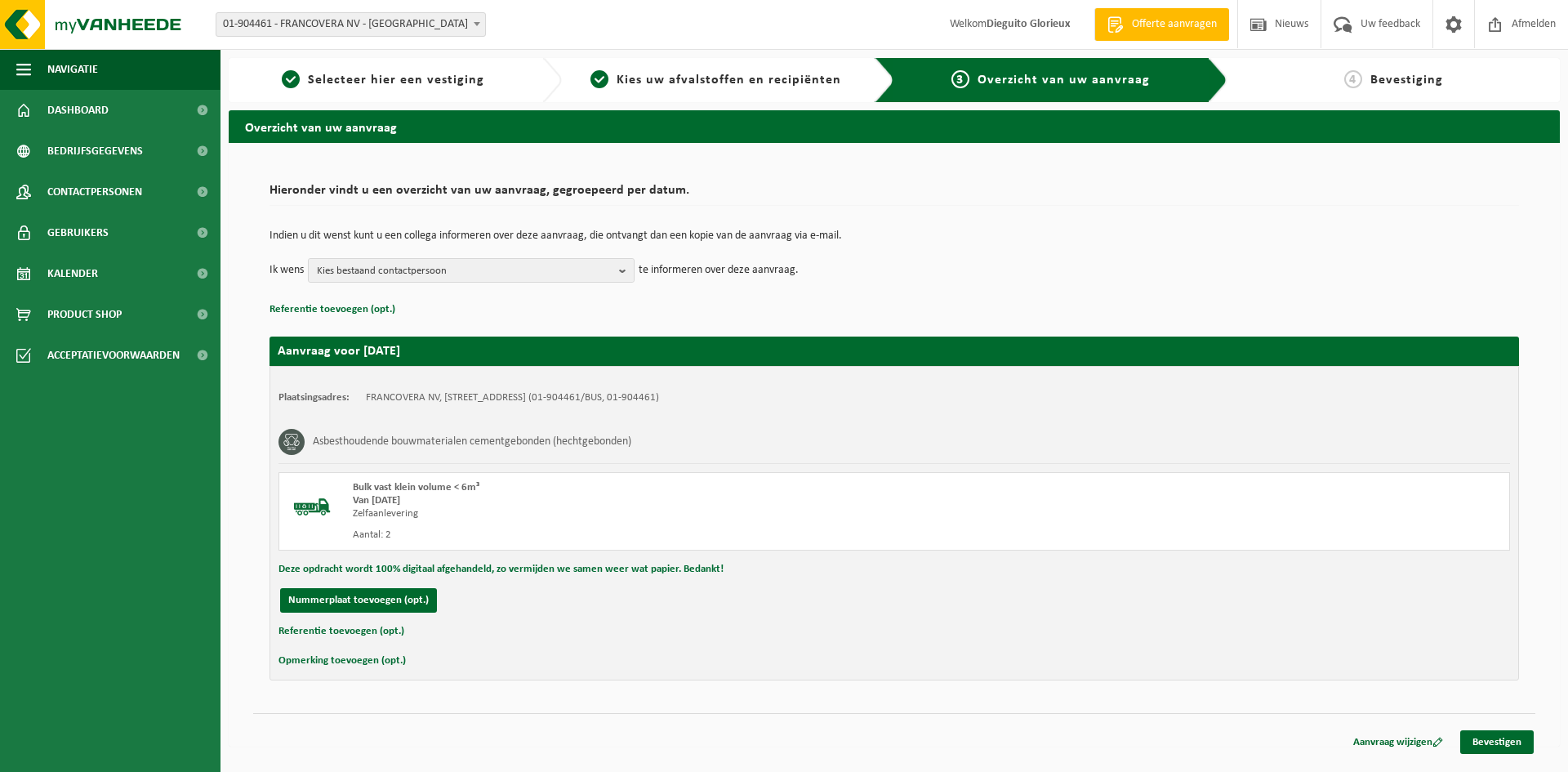
drag, startPoint x: 378, startPoint y: 481, endPoint x: 333, endPoint y: 516, distance: 57.0
click at [333, 516] on img at bounding box center [312, 506] width 49 height 49
click at [619, 276] on b "button" at bounding box center [626, 270] width 15 height 23
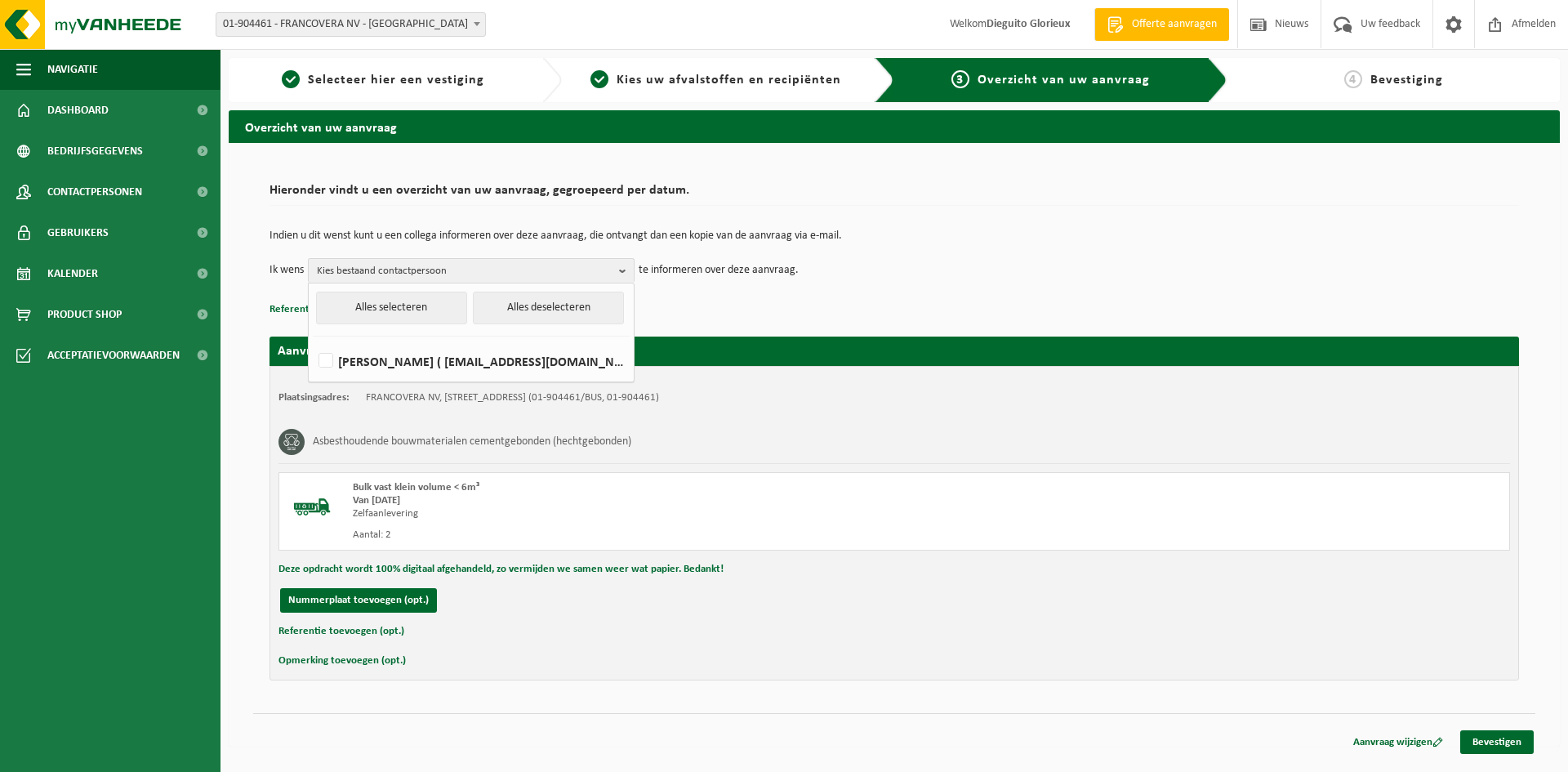
drag, startPoint x: 330, startPoint y: 363, endPoint x: 343, endPoint y: 375, distance: 17.7
click at [329, 363] on label "[PERSON_NAME] ( [EMAIL_ADDRESS][DOMAIN_NAME] )" at bounding box center [470, 361] width 311 height 25
click at [312, 341] on input "[PERSON_NAME] ( [EMAIL_ADDRESS][DOMAIN_NAME] )" at bounding box center [312, 340] width 1 height 1
checkbox input "true"
click at [904, 290] on div "Indien u dit wenst kunt u een collega informeren over deze aanvraag, die ontvan…" at bounding box center [894, 256] width 1249 height 85
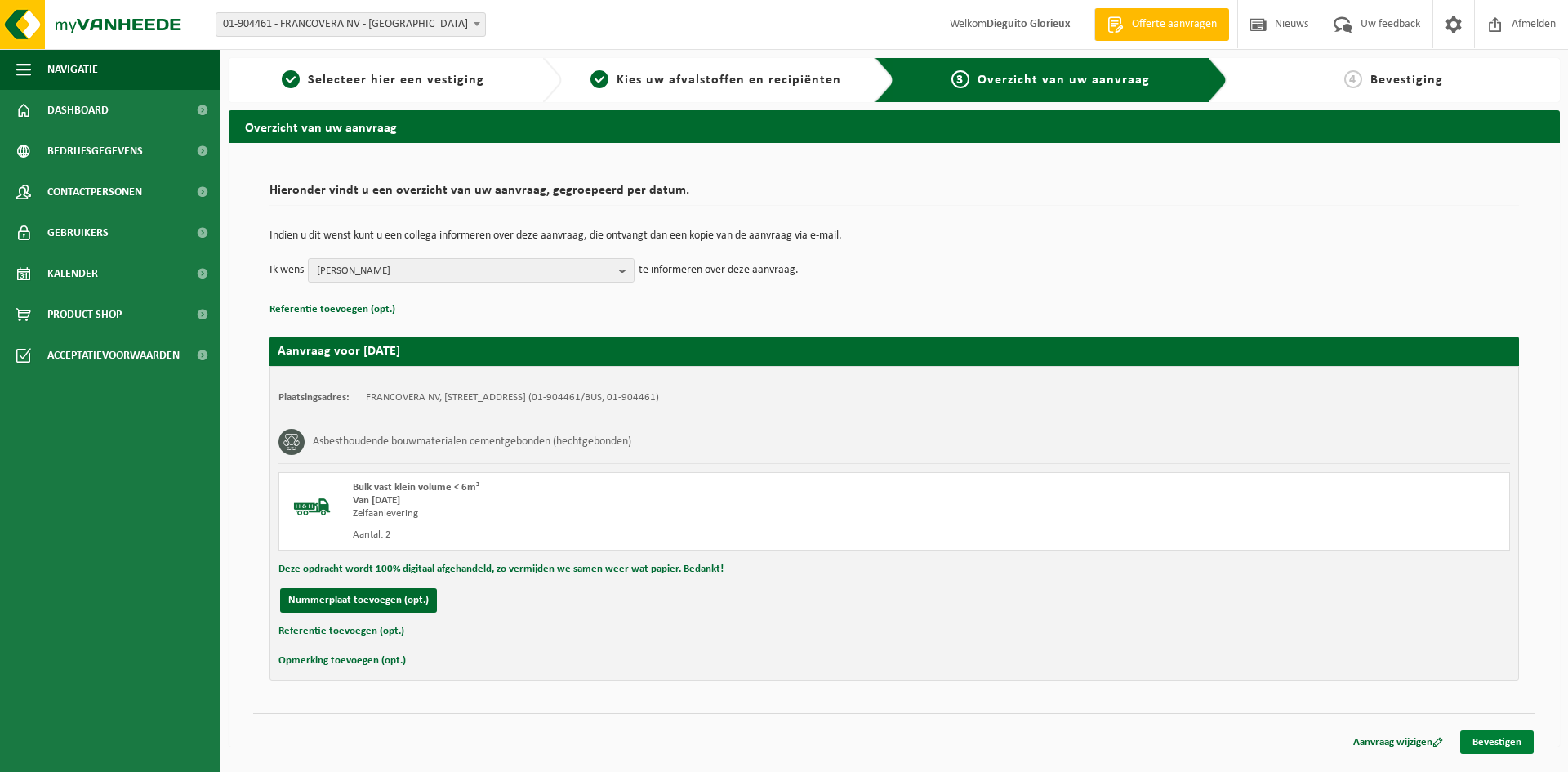
click at [1499, 738] on link "Bevestigen" at bounding box center [1497, 741] width 73 height 24
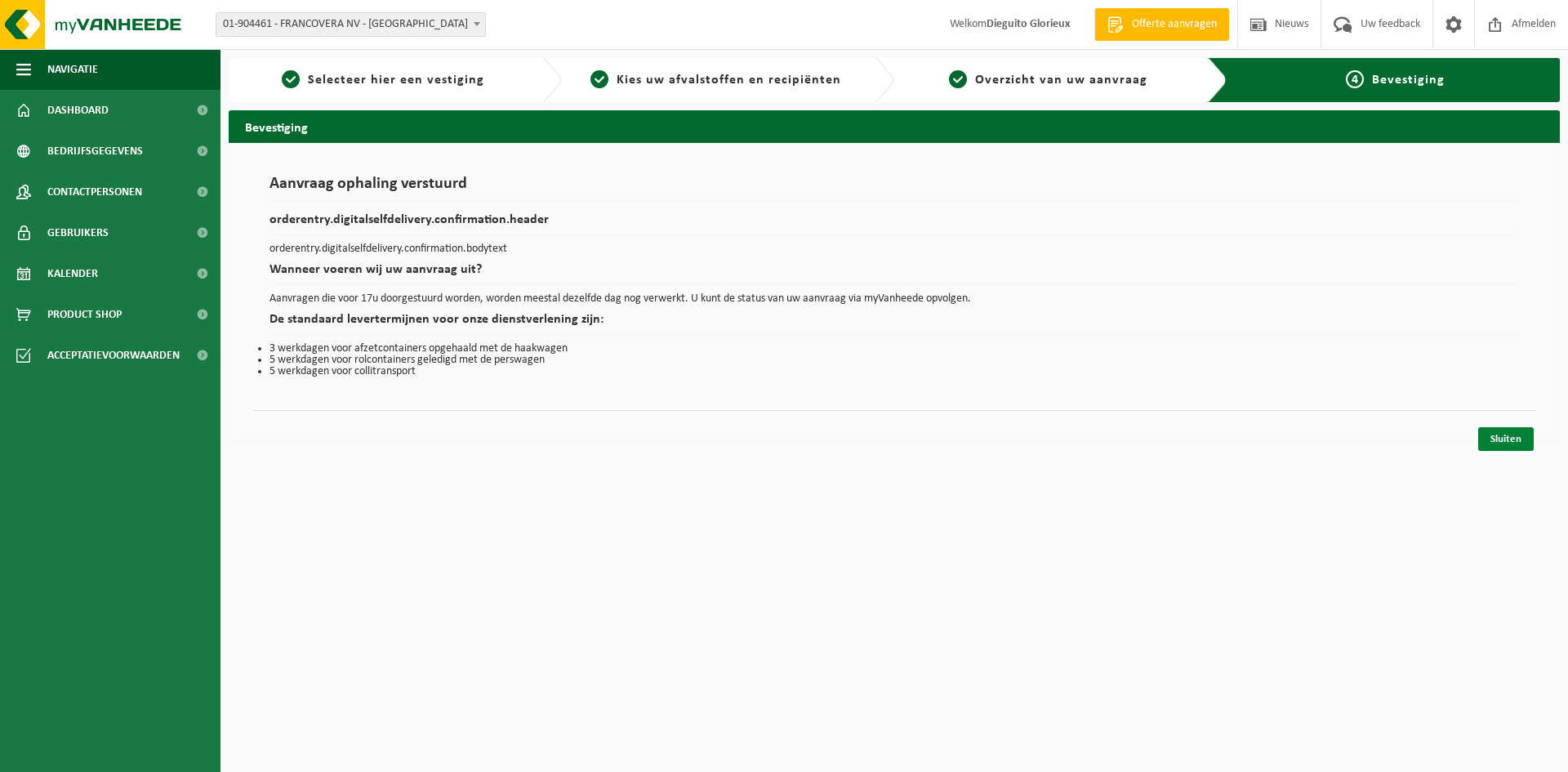
click at [1503, 437] on link "Sluiten" at bounding box center [1505, 438] width 56 height 24
